Goal: Task Accomplishment & Management: Use online tool/utility

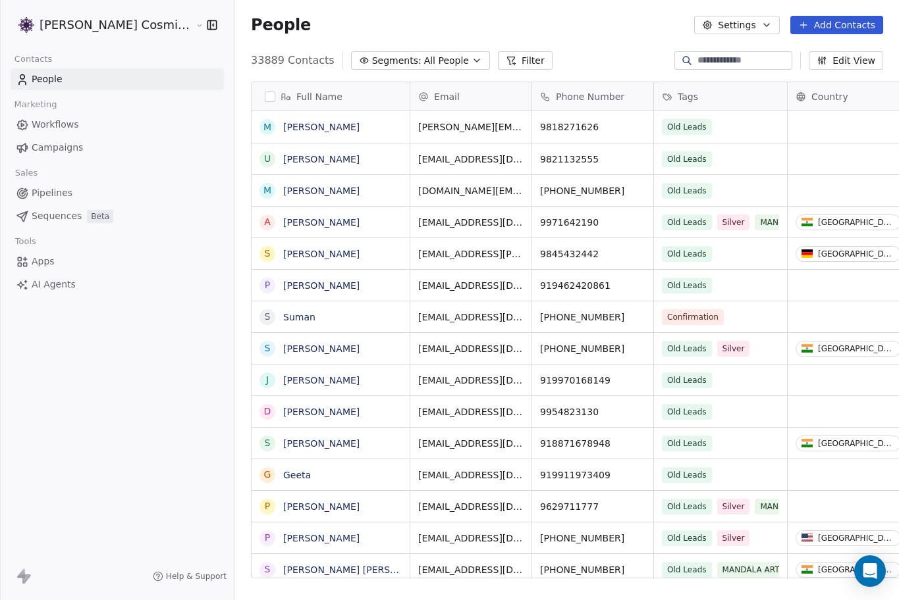
click at [50, 281] on span "AI Agents" at bounding box center [54, 285] width 44 height 14
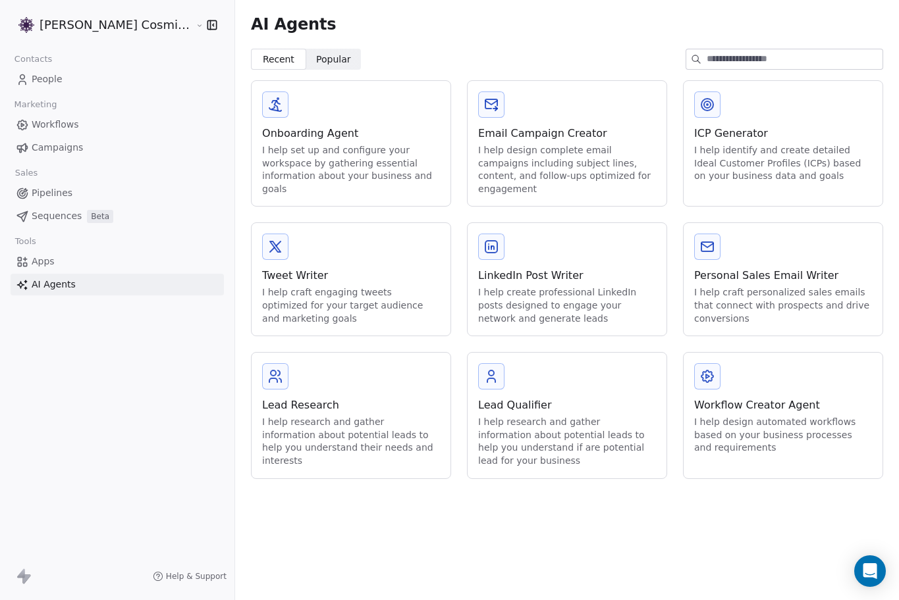
click at [63, 255] on link "Apps" at bounding box center [117, 262] width 213 height 22
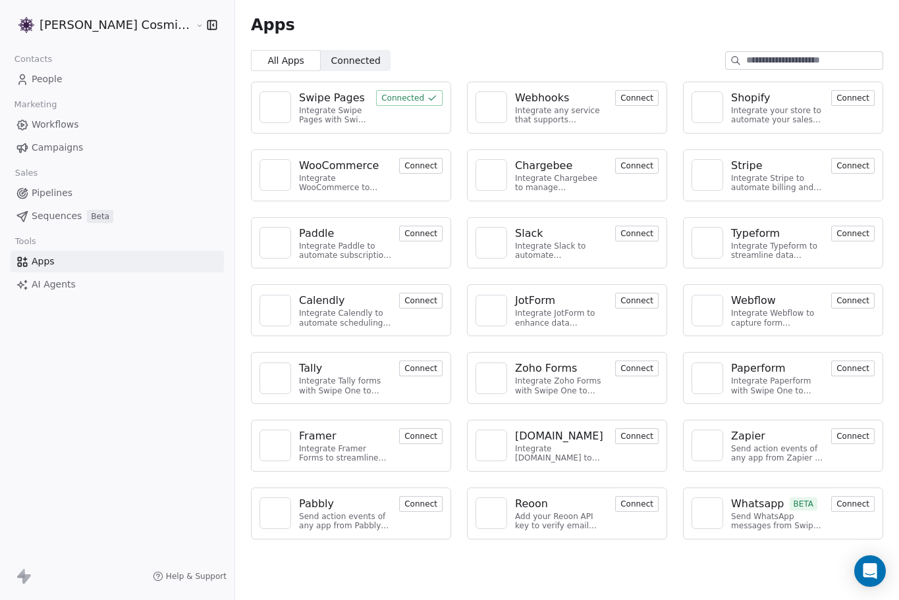
click at [75, 153] on span "Campaigns" at bounding box center [57, 148] width 51 height 14
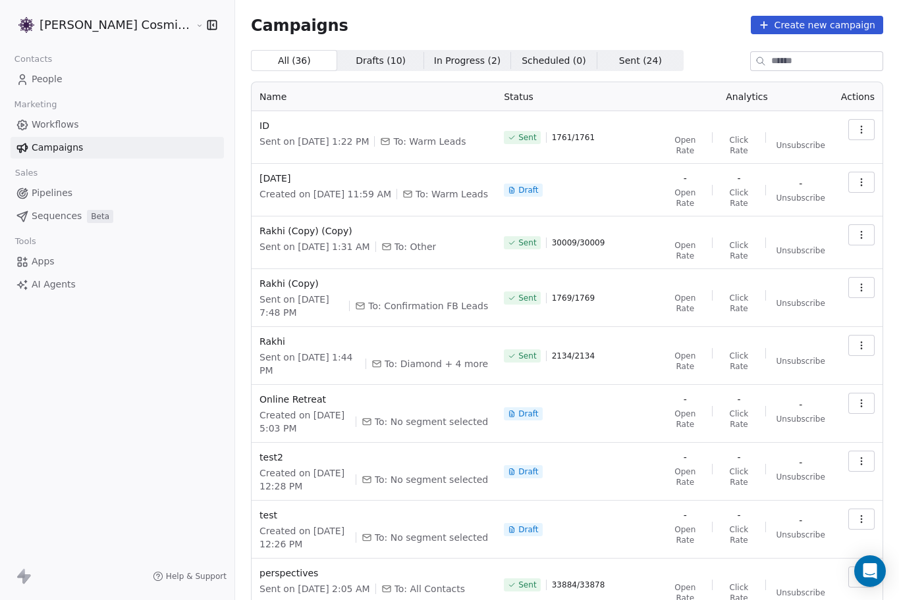
click at [57, 125] on span "Workflows" at bounding box center [55, 125] width 47 height 14
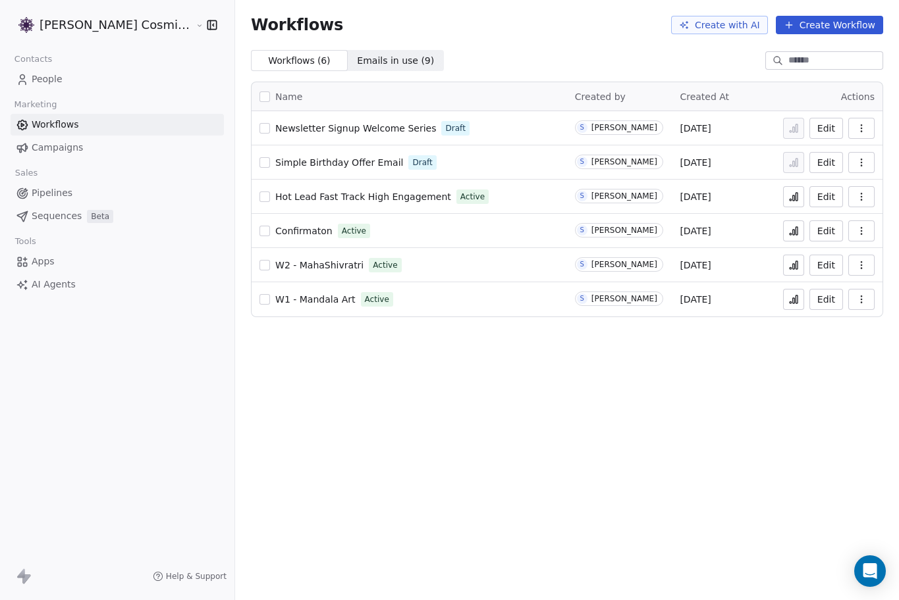
click at [70, 150] on span "Campaigns" at bounding box center [57, 148] width 51 height 14
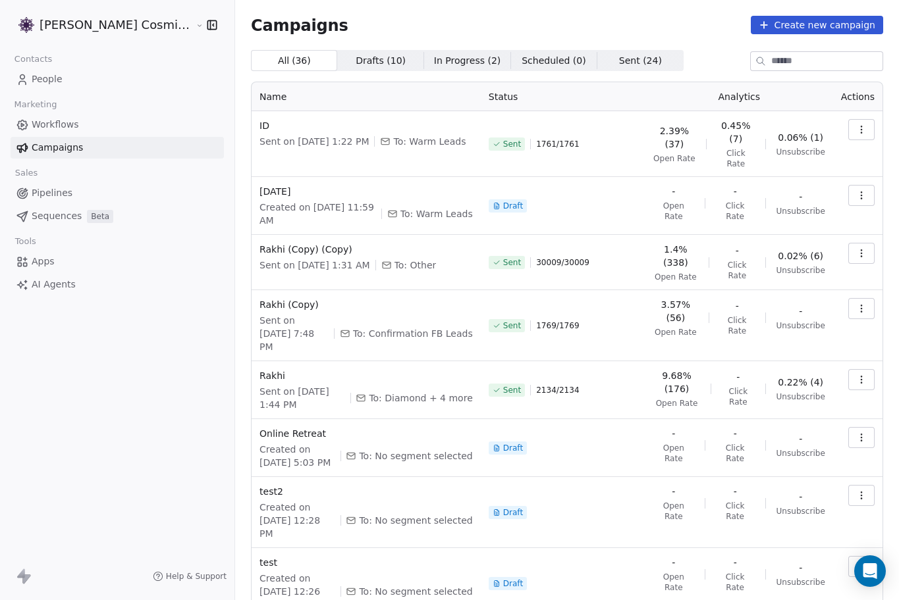
click at [808, 23] on button "Create new campaign" at bounding box center [817, 25] width 132 height 18
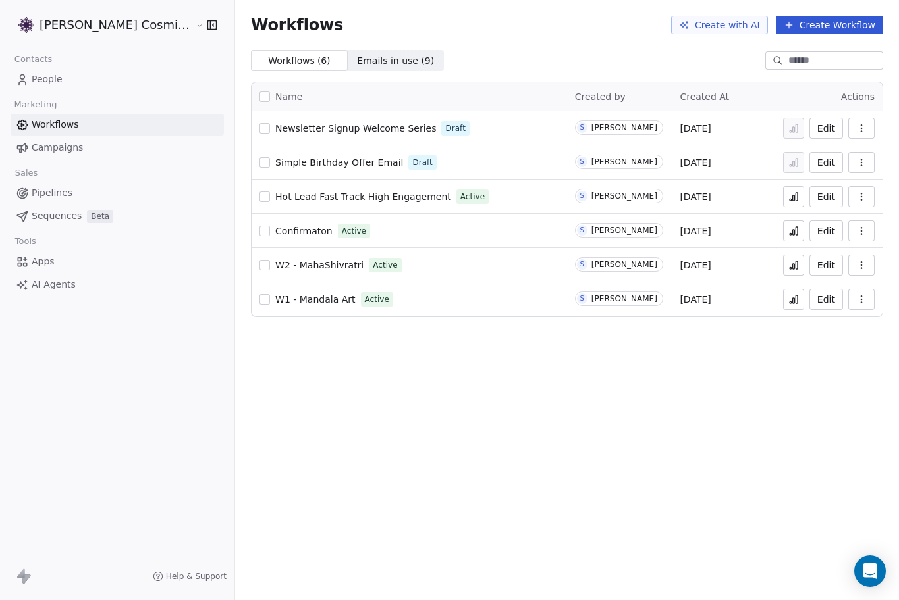
click at [117, 149] on link "Campaigns" at bounding box center [117, 148] width 213 height 22
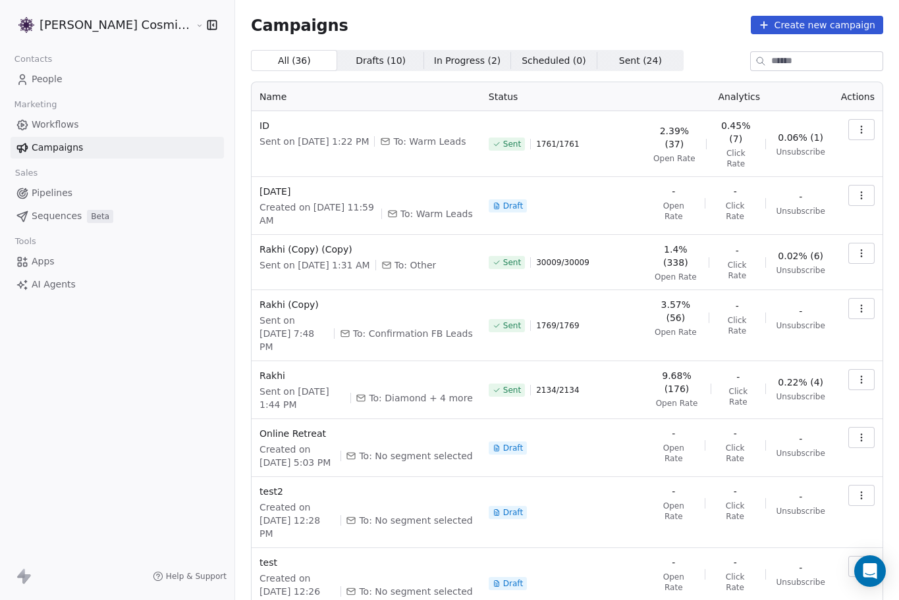
click at [857, 131] on icon "button" at bounding box center [861, 129] width 11 height 11
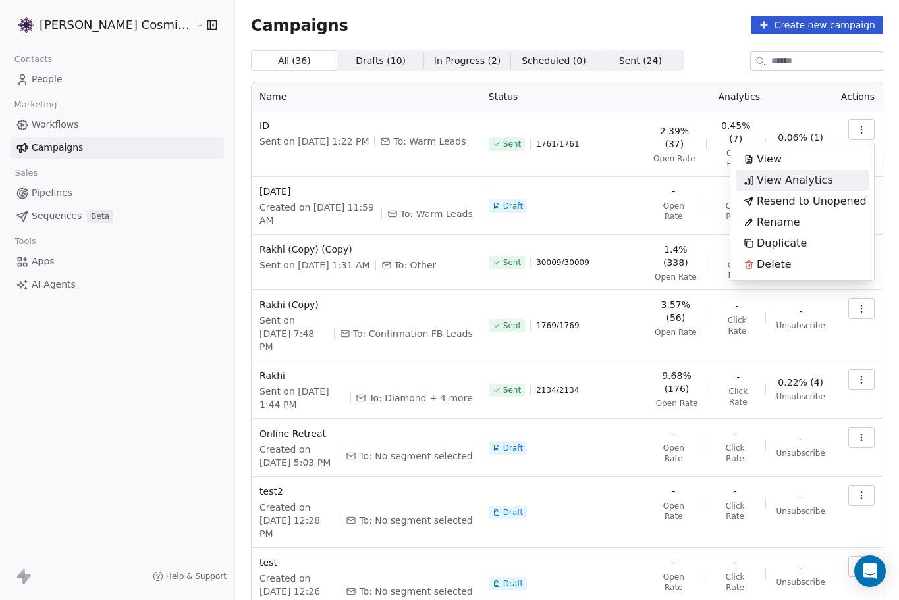
click at [807, 183] on span "View Analytics" at bounding box center [794, 180] width 76 height 16
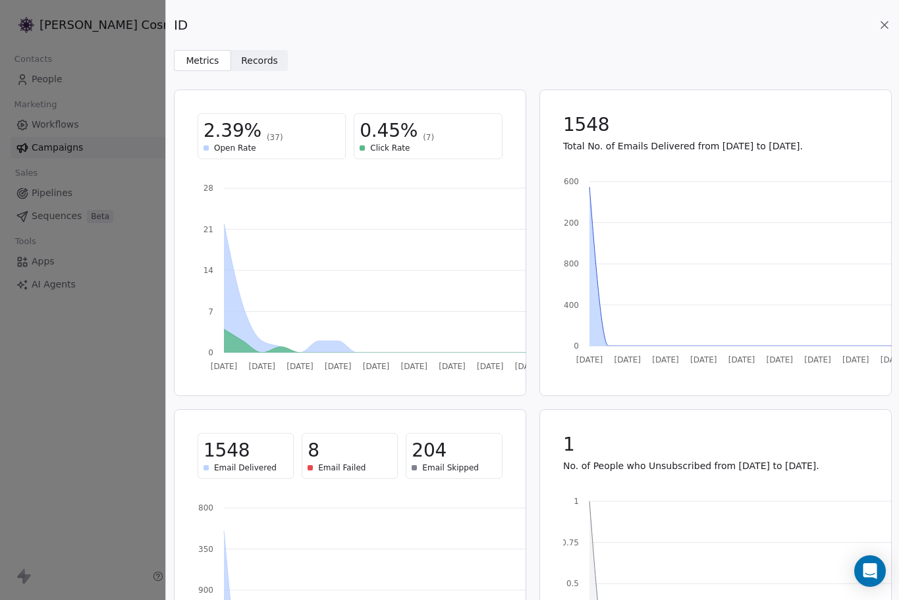
click at [265, 61] on span "Records" at bounding box center [259, 61] width 37 height 14
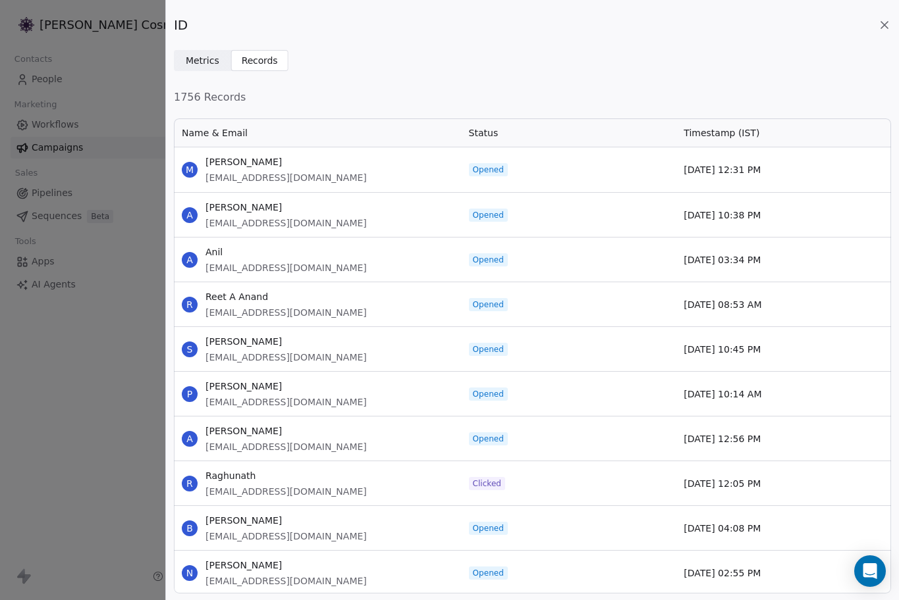
scroll to position [477, 717]
click at [882, 22] on icon at bounding box center [884, 24] width 13 height 13
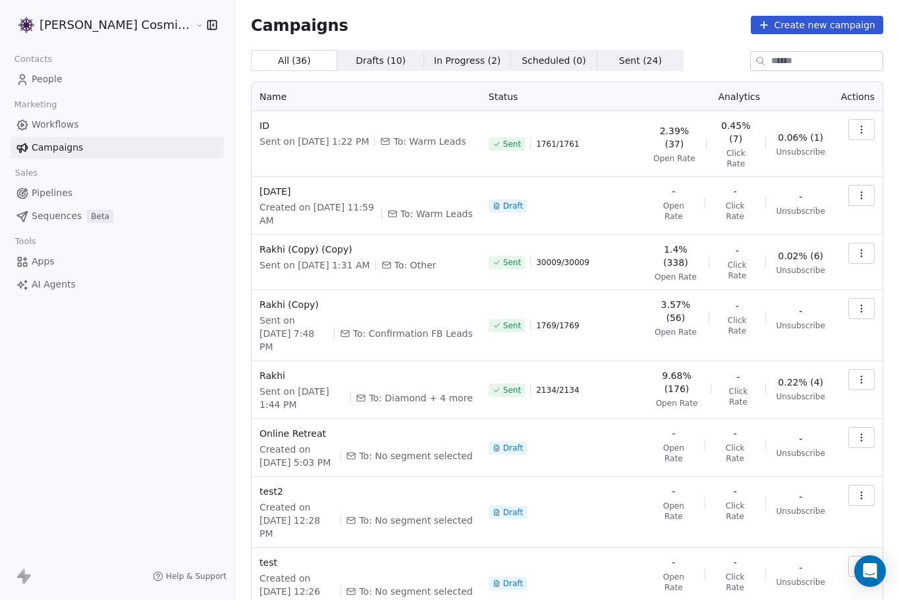
click at [862, 129] on icon "button" at bounding box center [861, 129] width 11 height 11
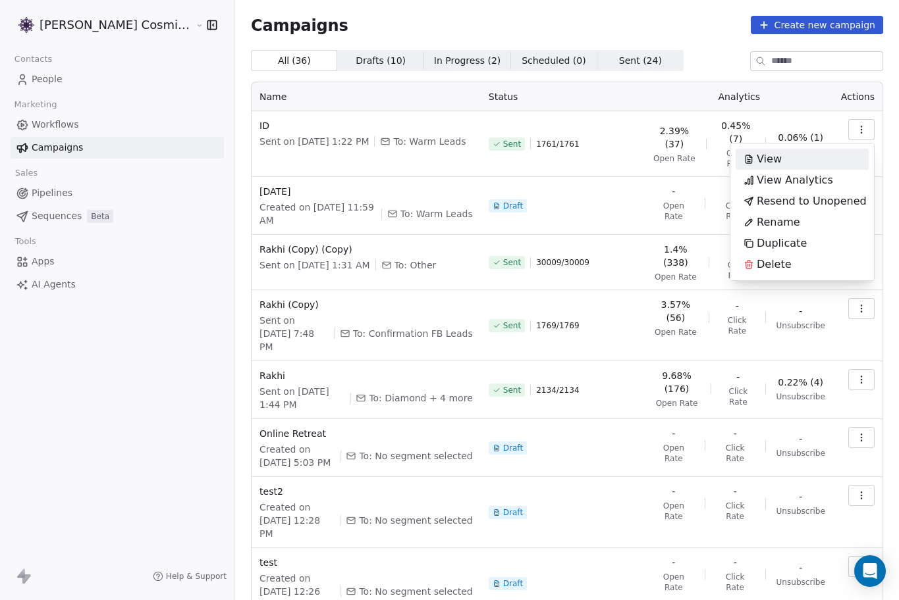
click at [809, 163] on div "View" at bounding box center [801, 159] width 133 height 21
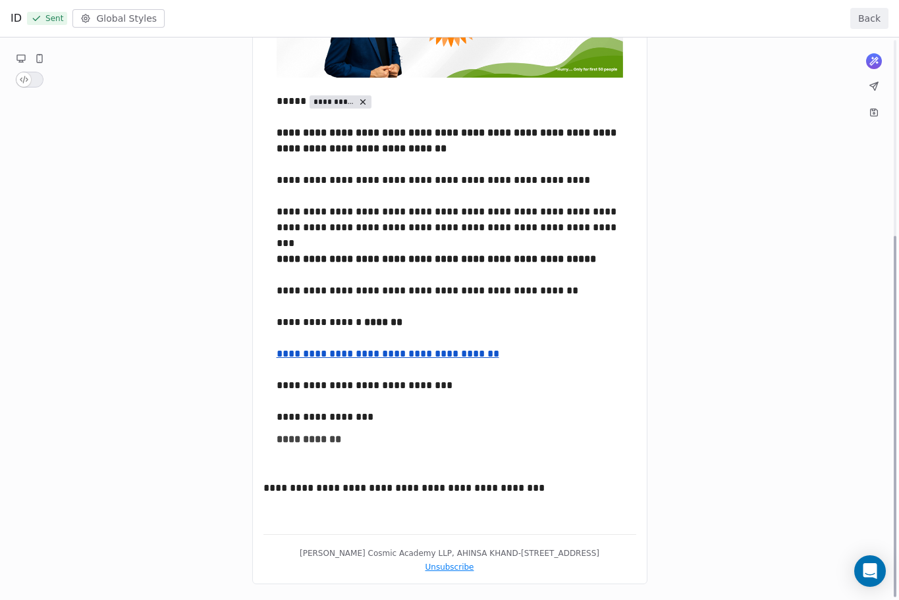
scroll to position [0, 0]
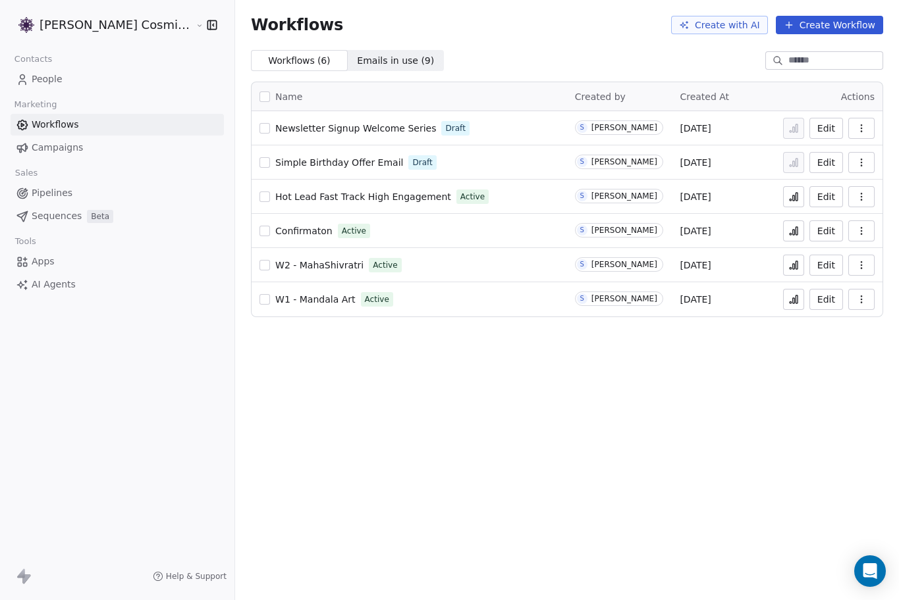
click at [70, 141] on span "Campaigns" at bounding box center [57, 148] width 51 height 14
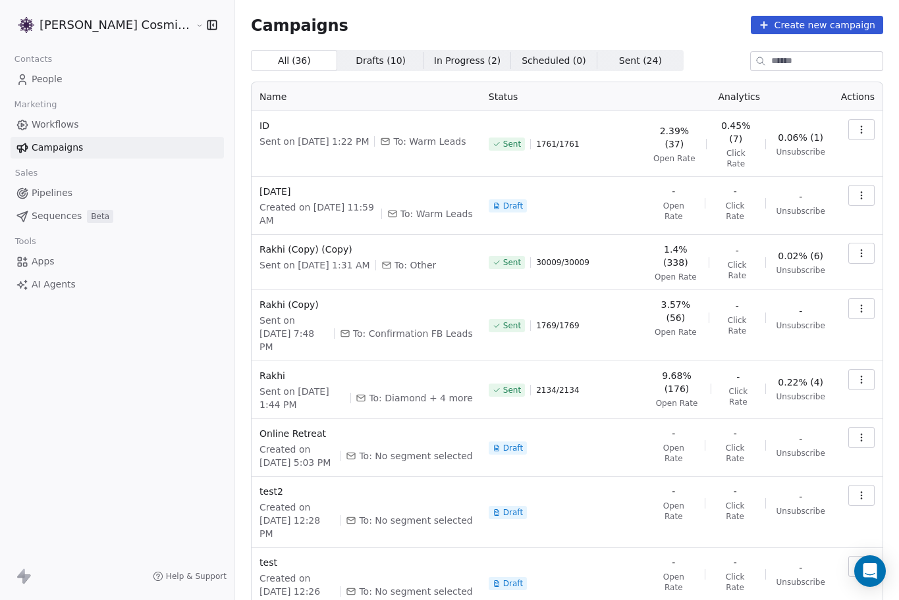
click at [858, 126] on icon "button" at bounding box center [861, 129] width 11 height 11
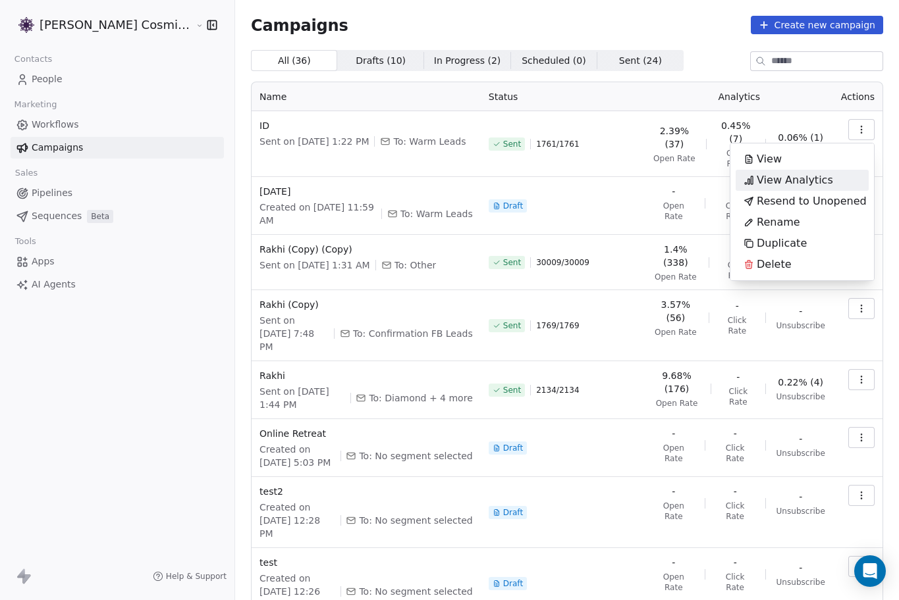
click at [812, 187] on span "View Analytics" at bounding box center [794, 180] width 76 height 16
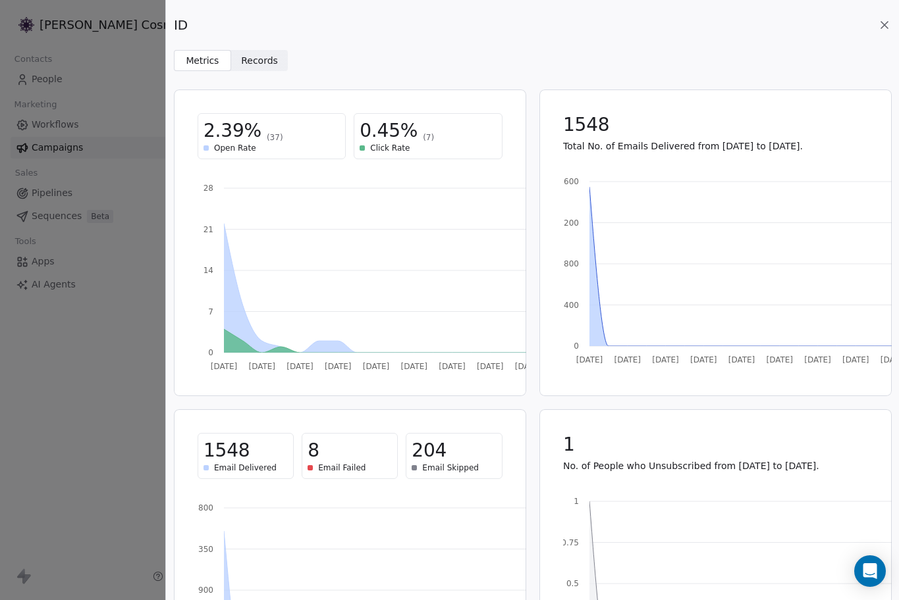
click at [116, 122] on div "ID Metrics Metrics Records Records 2.39% (37) Open Rate 0.45% (7) Click Rate [D…" at bounding box center [449, 300] width 899 height 600
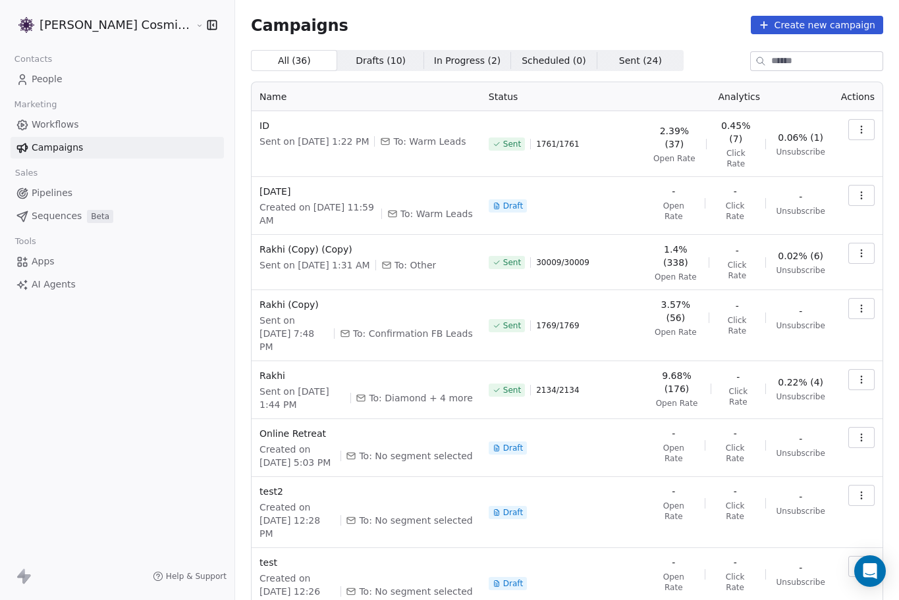
click at [801, 21] on button "Create new campaign" at bounding box center [817, 25] width 132 height 18
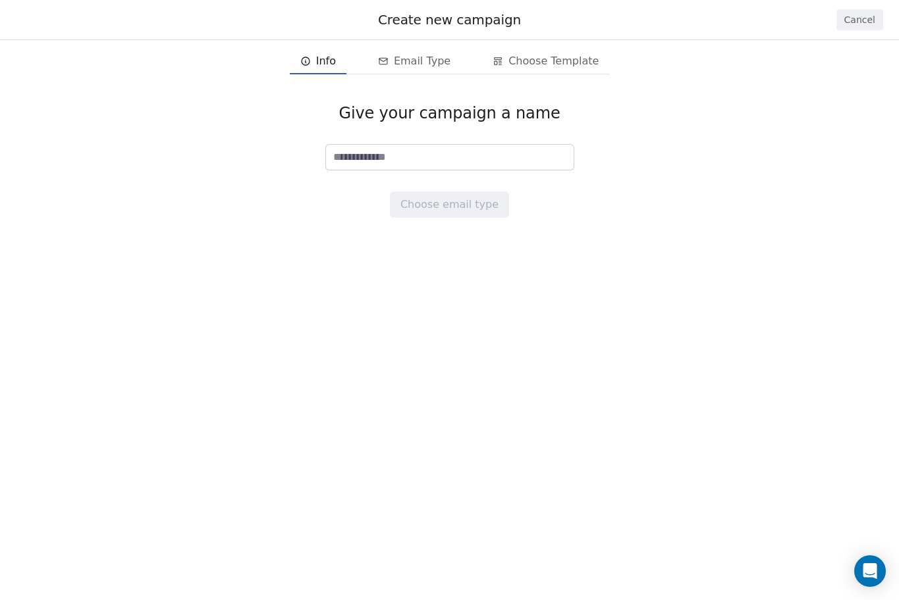
click at [456, 155] on input at bounding box center [450, 157] width 248 height 25
type input "*"
click at [458, 158] on input at bounding box center [450, 157] width 248 height 25
type input "***"
